Goal: Transaction & Acquisition: Purchase product/service

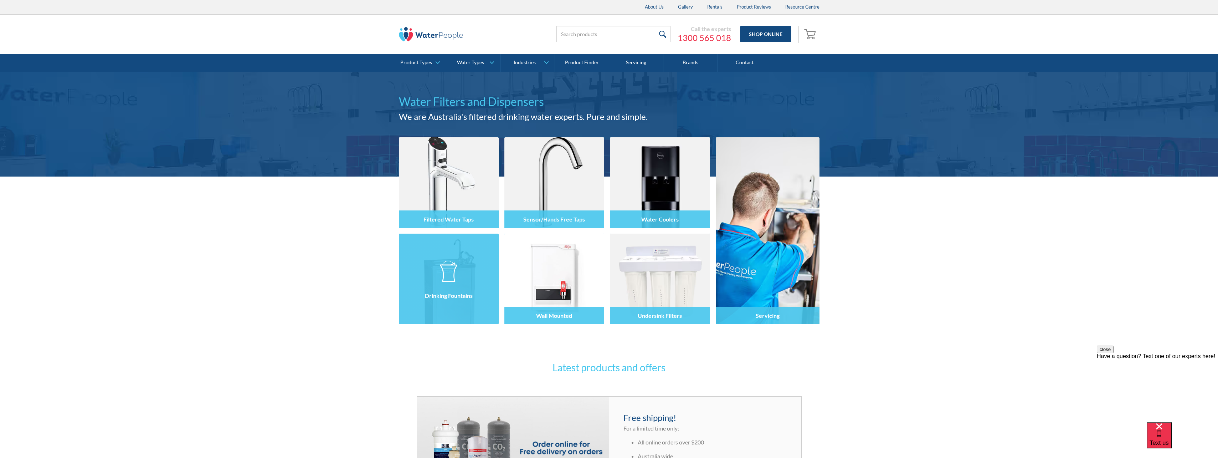
click at [456, 268] on img at bounding box center [448, 270] width 17 height 21
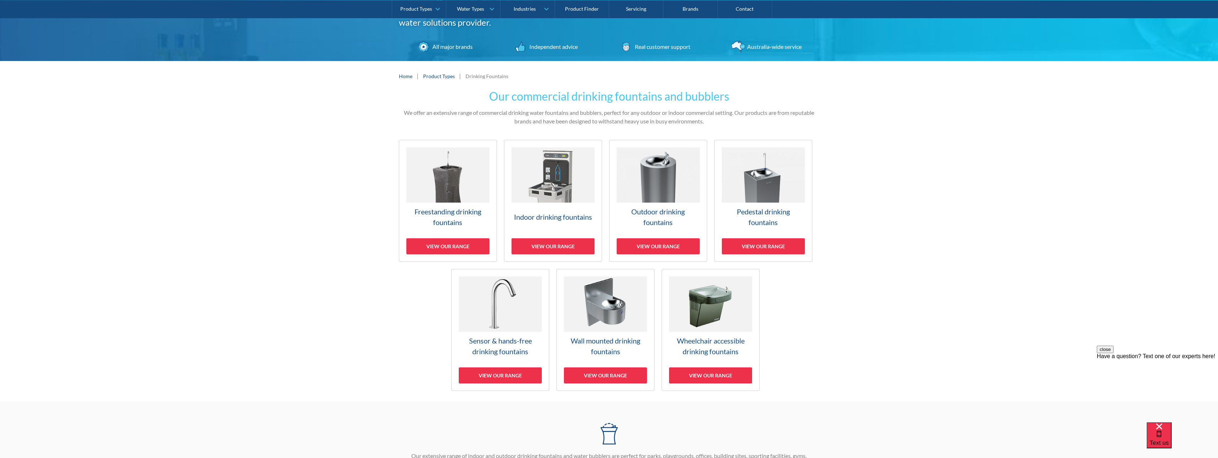
scroll to position [95, 0]
click at [443, 239] on div "View our range" at bounding box center [447, 246] width 83 height 16
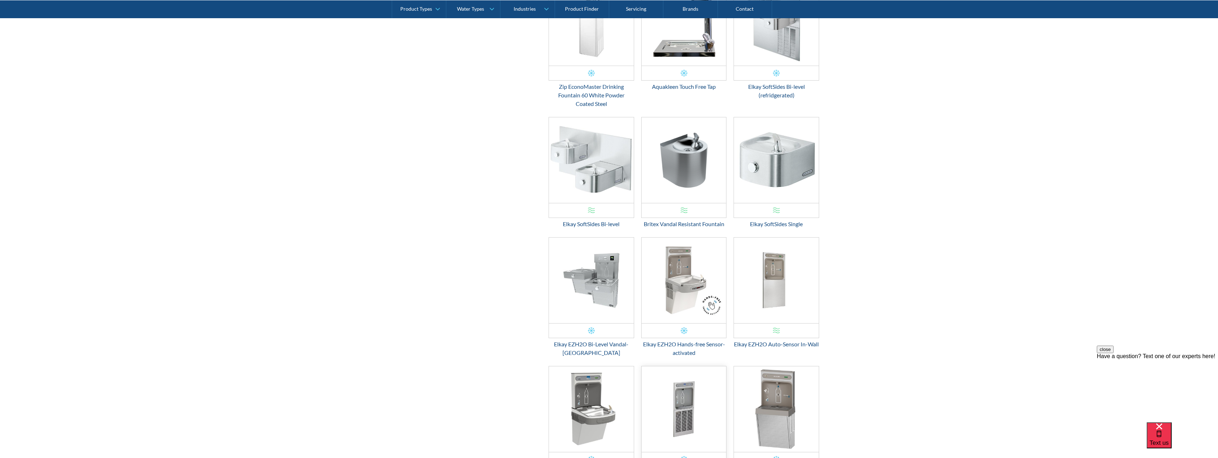
scroll to position [736, 0]
